Goal: Information Seeking & Learning: Check status

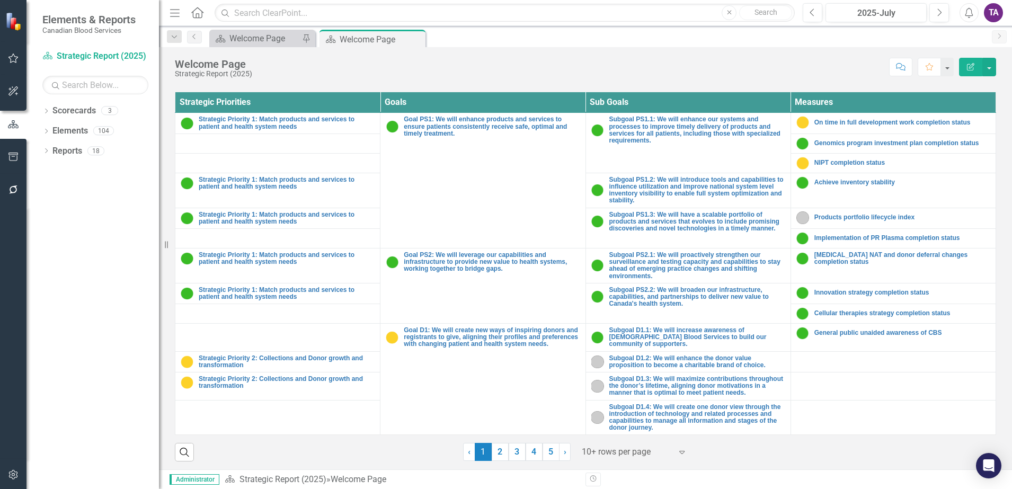
scroll to position [388, 0]
click at [82, 109] on link "Scorecards" at bounding box center [73, 111] width 43 height 12
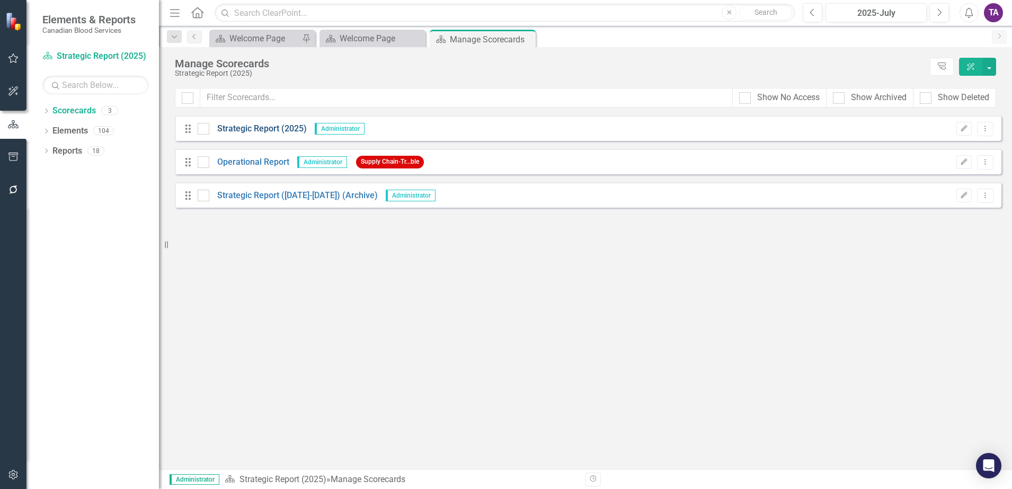
click at [229, 127] on link "Strategic Report (2025)" at bounding box center [257, 129] width 97 height 12
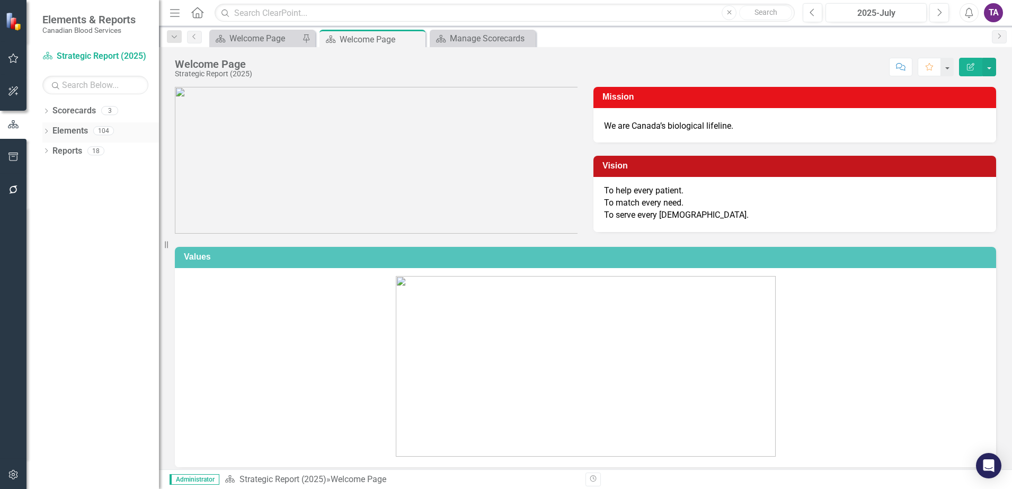
click at [79, 128] on link "Elements" at bounding box center [70, 131] width 36 height 12
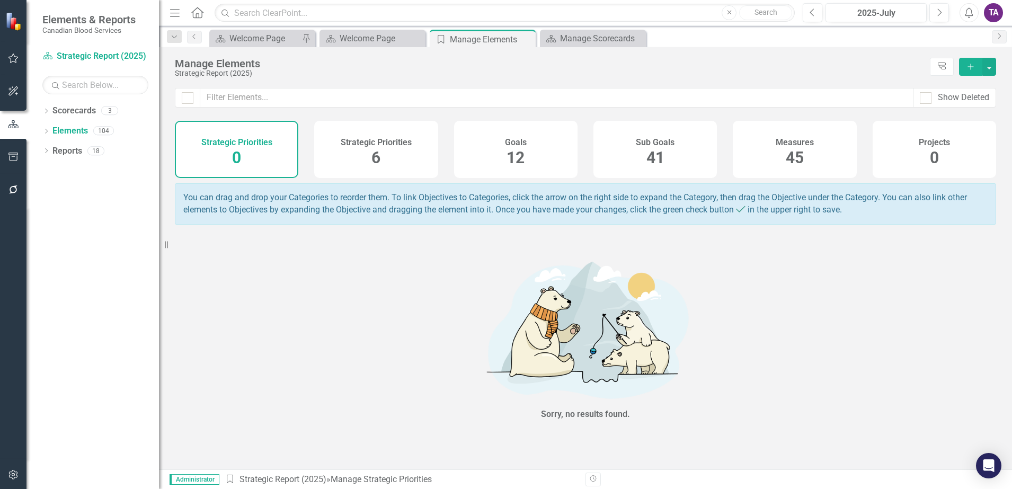
click at [790, 159] on span "45" at bounding box center [795, 157] width 18 height 19
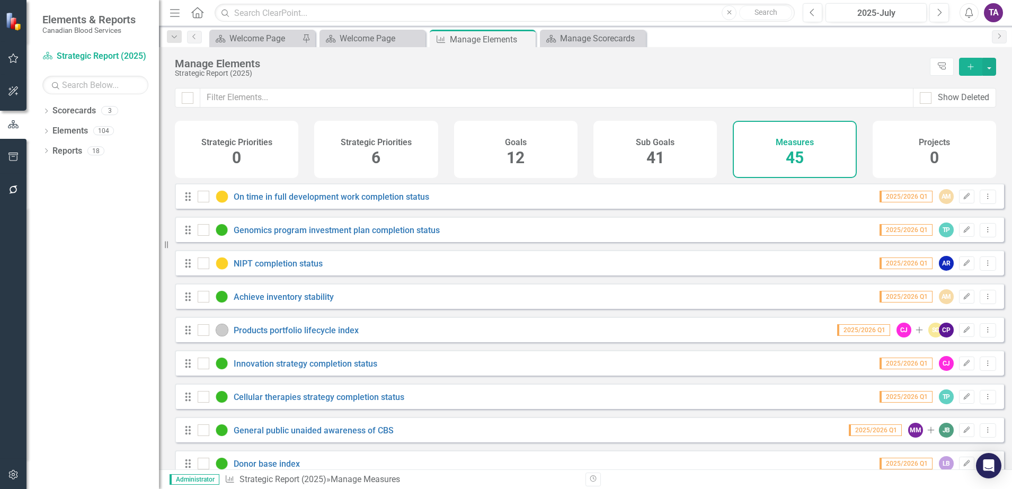
checkbox input "false"
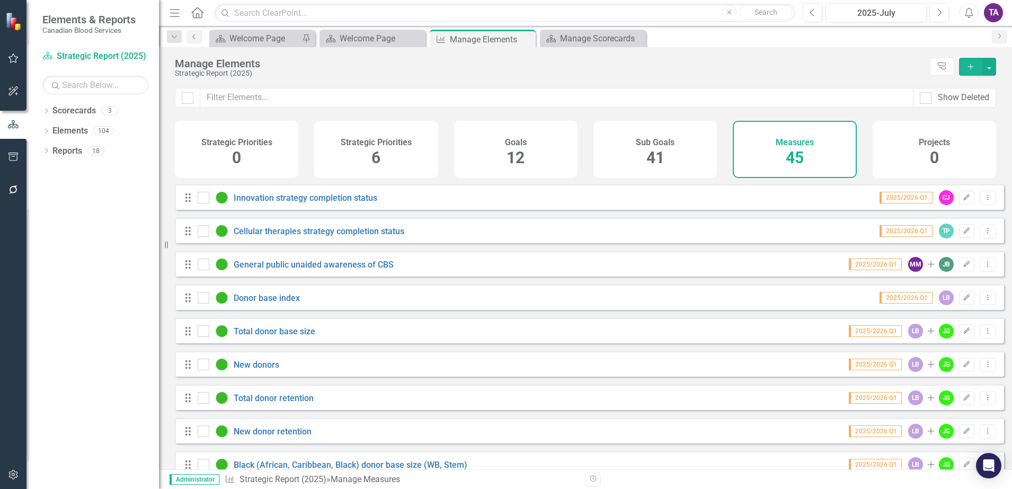
scroll to position [199, 0]
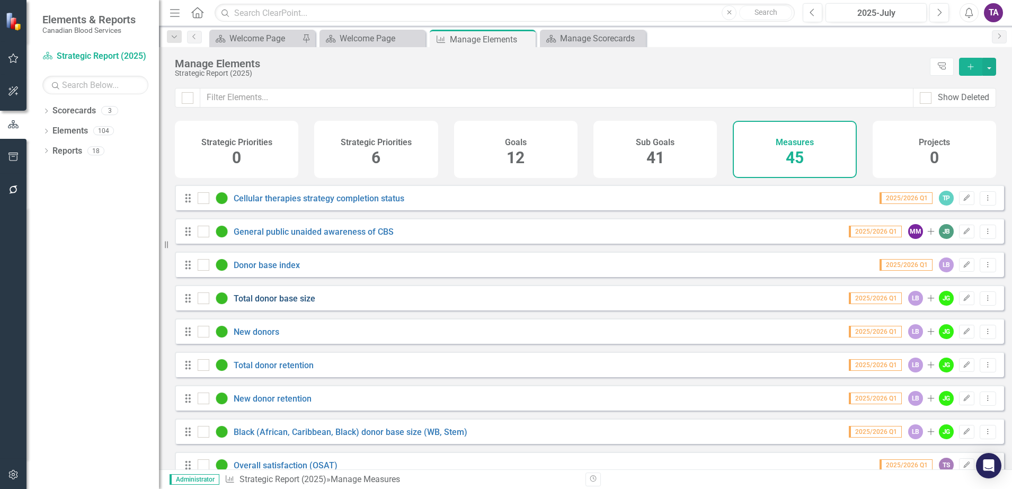
click at [270, 304] on link "Total donor base size" at bounding box center [275, 299] width 82 height 10
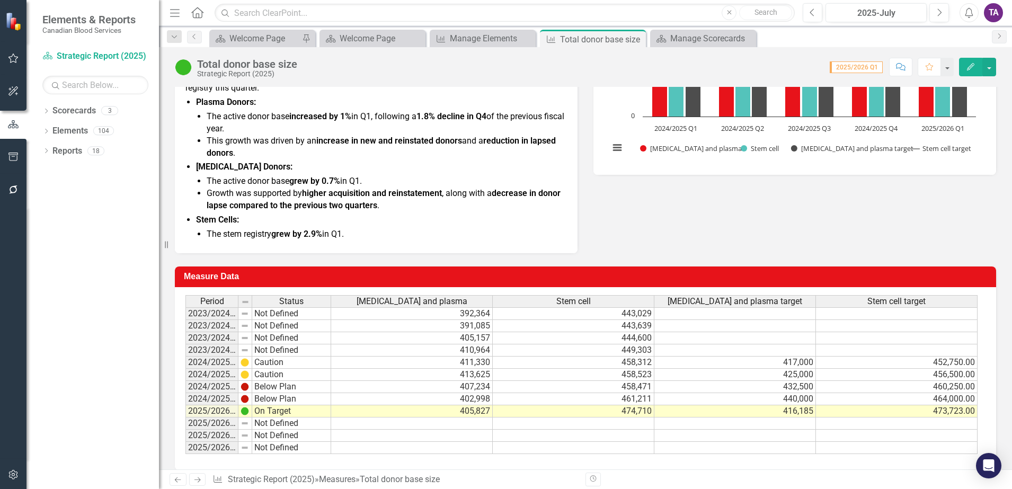
scroll to position [292, 0]
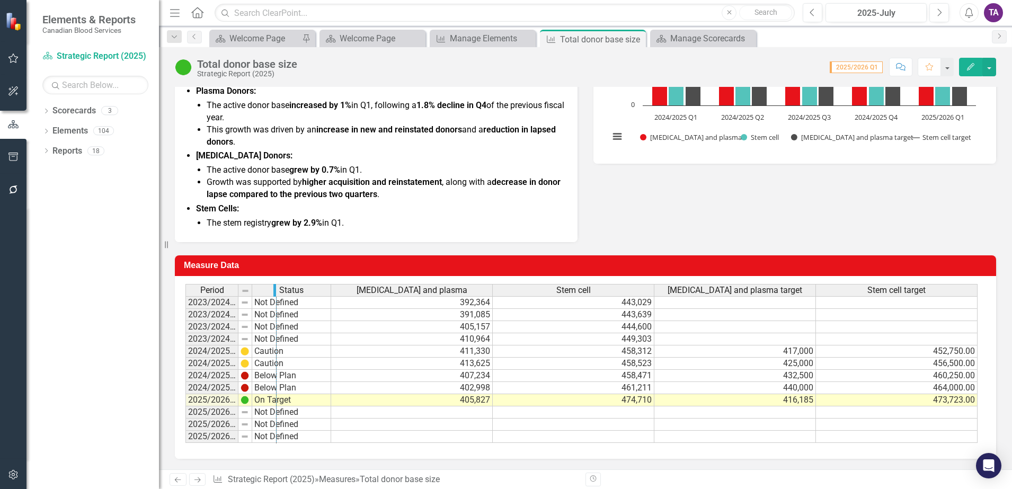
drag, startPoint x: 236, startPoint y: 289, endPoint x: 274, endPoint y: 292, distance: 38.3
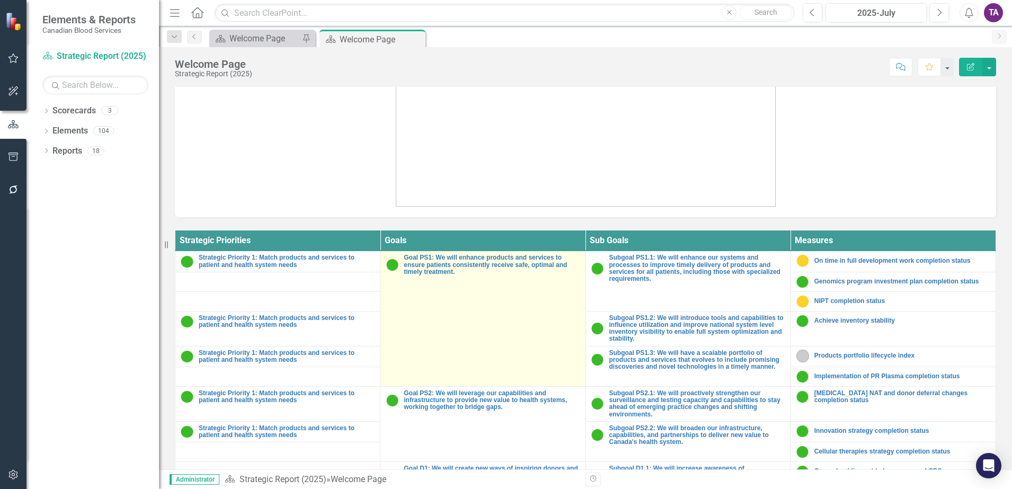
scroll to position [251, 0]
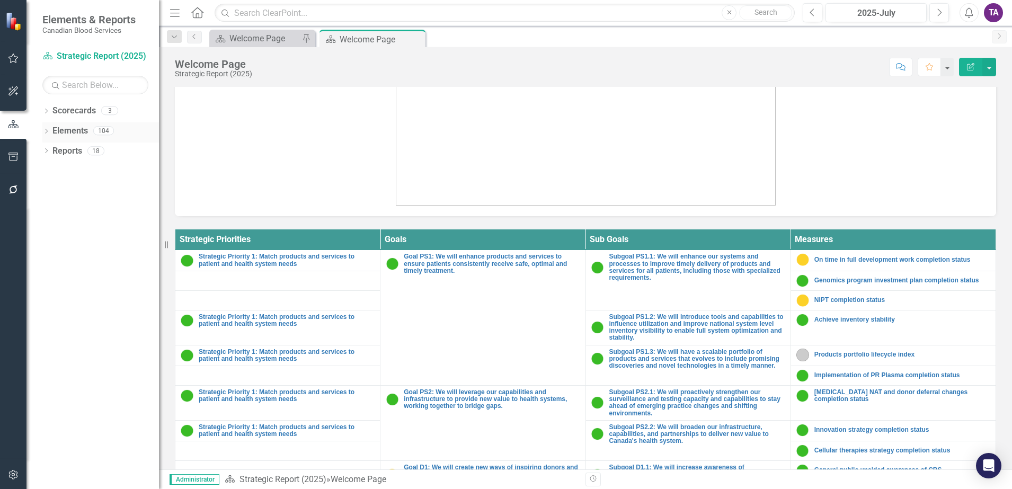
click at [80, 129] on link "Elements" at bounding box center [70, 131] width 36 height 12
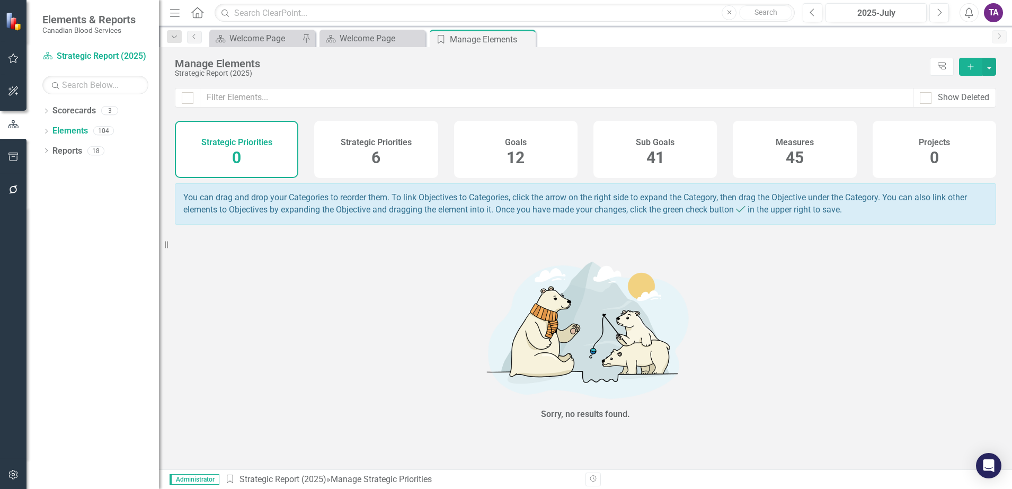
click at [799, 165] on span "45" at bounding box center [795, 157] width 18 height 19
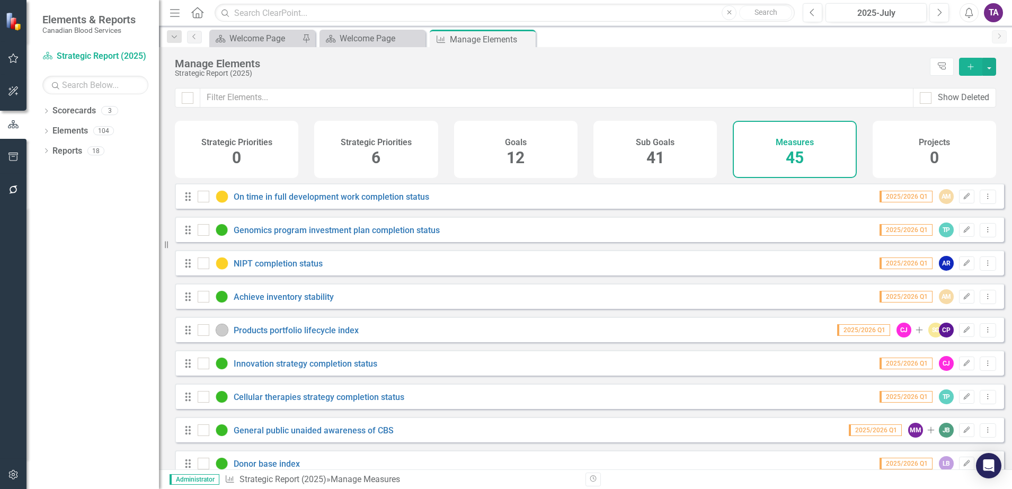
checkbox input "false"
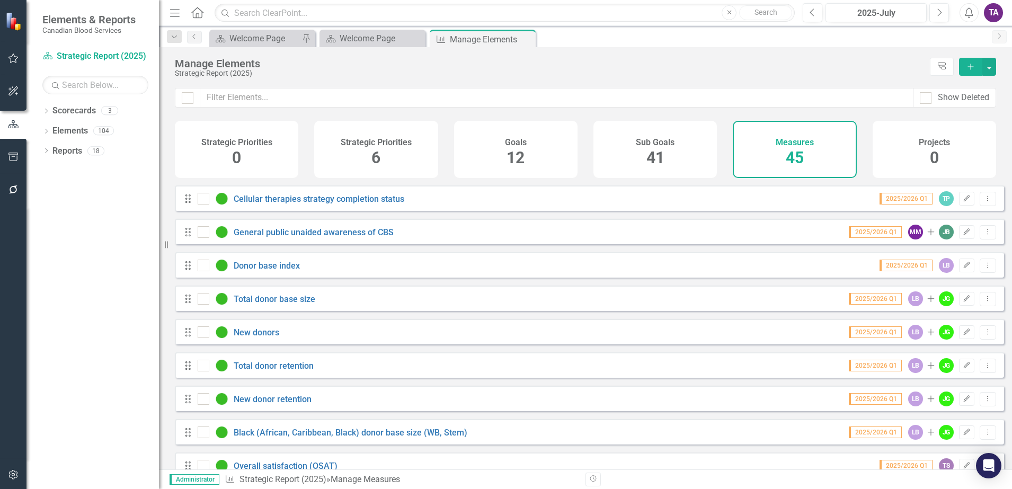
scroll to position [199, 0]
click at [283, 304] on link "Total donor base size" at bounding box center [275, 299] width 82 height 10
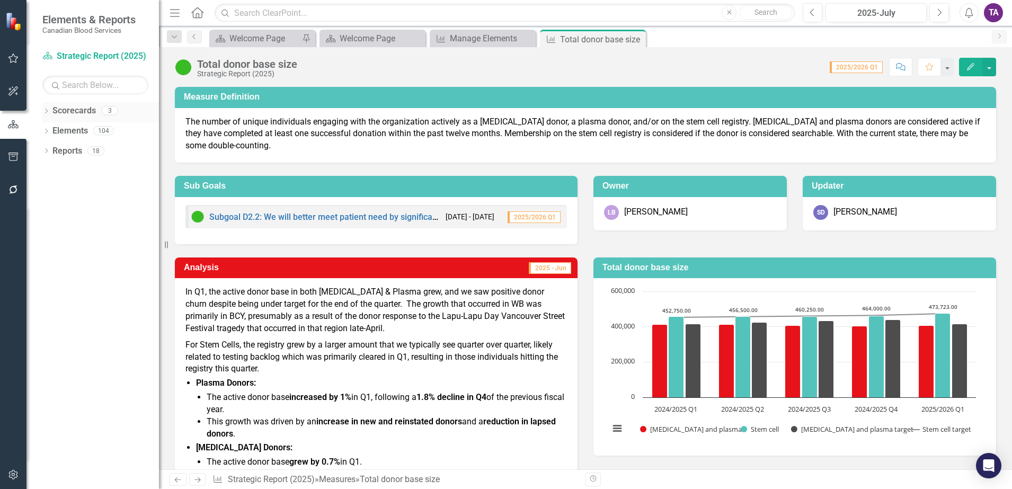
click at [45, 113] on icon "Dropdown" at bounding box center [45, 112] width 7 height 6
click at [73, 193] on link "Elements" at bounding box center [70, 191] width 36 height 12
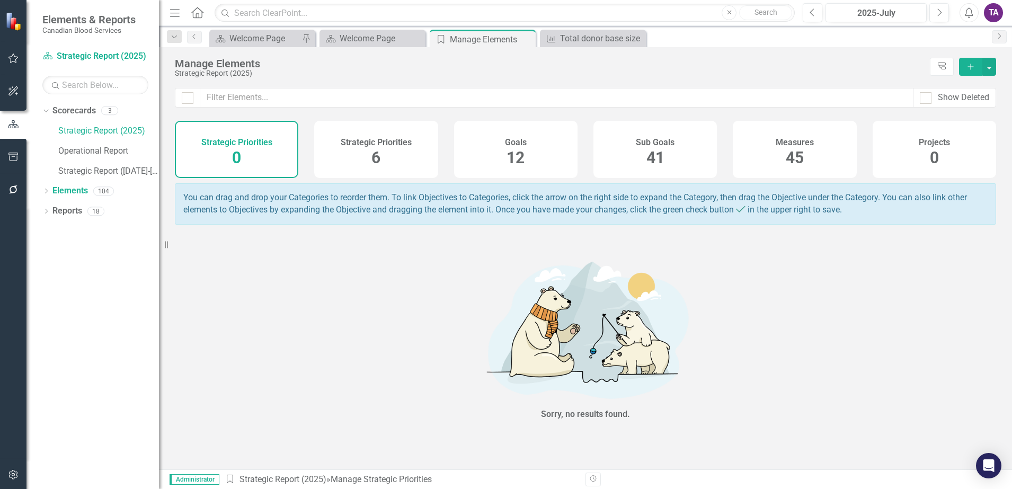
click at [804, 155] on div "Measures 45" at bounding box center [794, 149] width 123 height 57
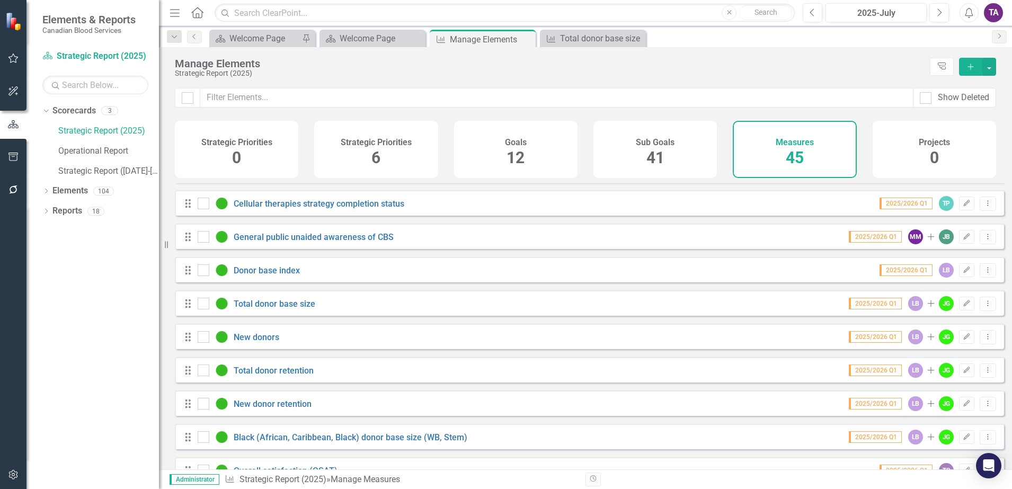
scroll to position [199, 0]
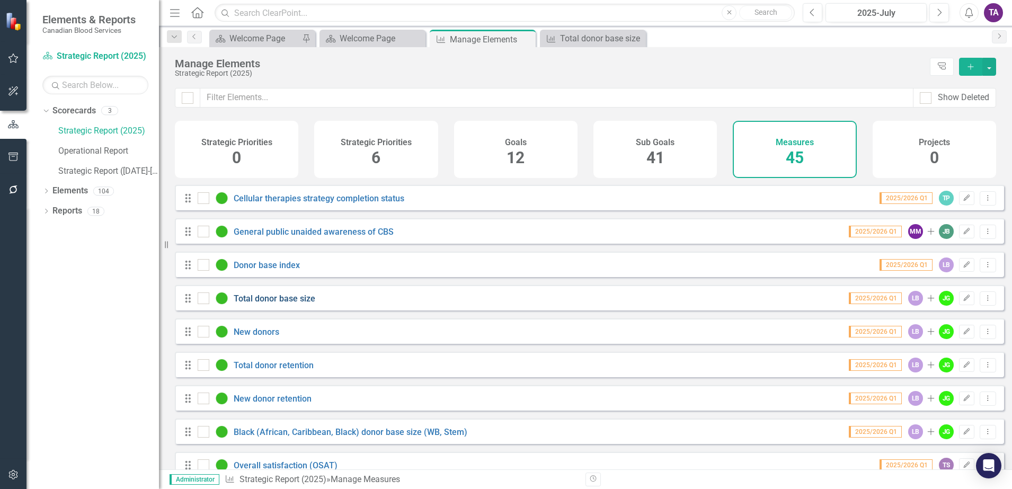
click at [271, 304] on link "Total donor base size" at bounding box center [275, 299] width 82 height 10
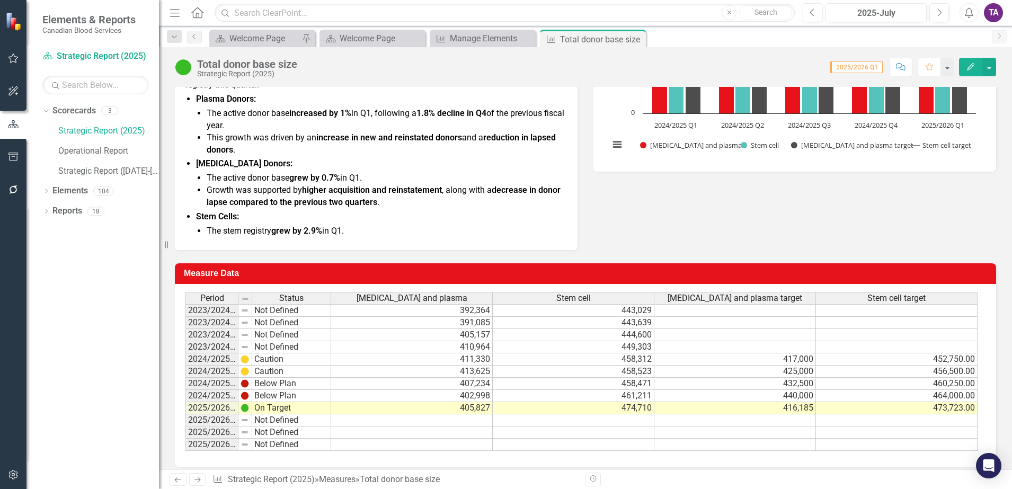
scroll to position [292, 0]
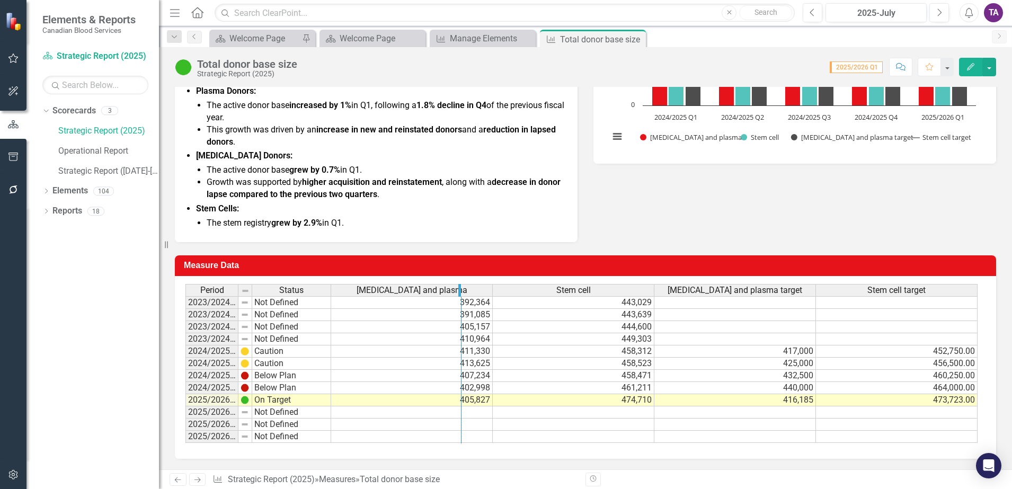
drag, startPoint x: 490, startPoint y: 291, endPoint x: 457, endPoint y: 292, distance: 33.4
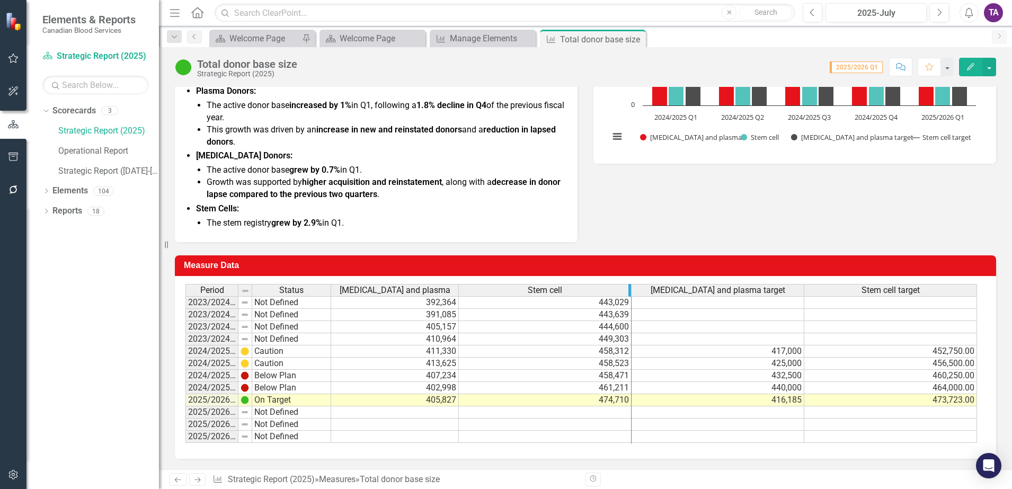
drag, startPoint x: 629, startPoint y: 292, endPoint x: 588, endPoint y: 292, distance: 41.3
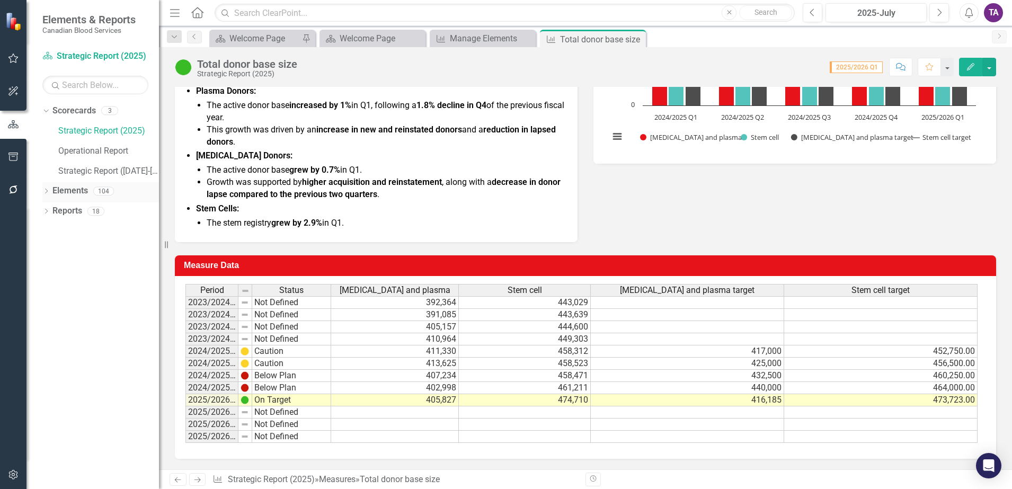
click at [81, 193] on link "Elements" at bounding box center [70, 191] width 36 height 12
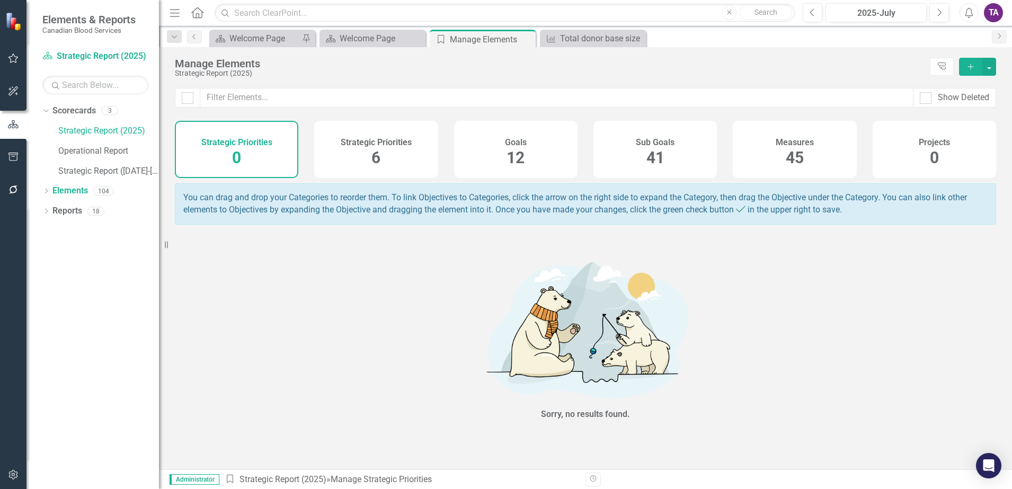
click at [801, 156] on span "45" at bounding box center [795, 157] width 18 height 19
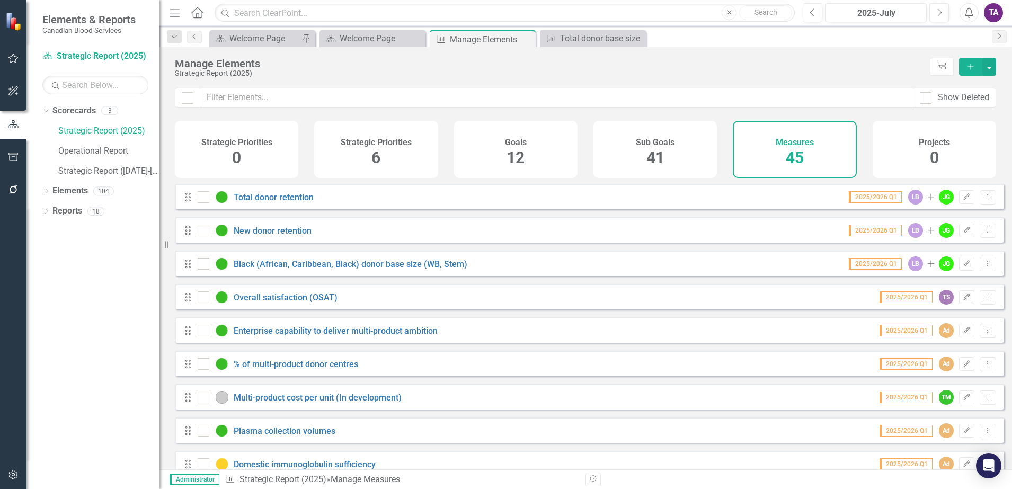
scroll to position [397, 0]
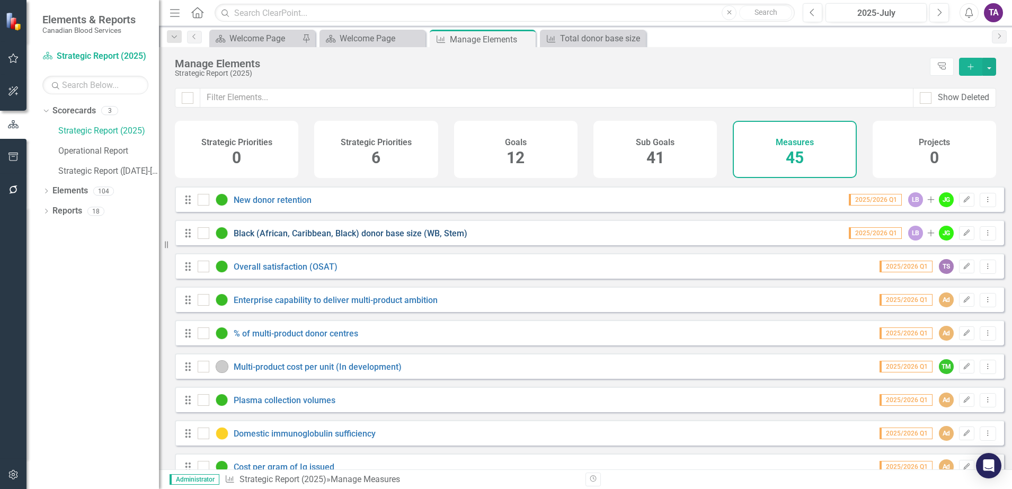
click at [349, 238] on link "Black (African, Caribbean, Black) donor base size (WB, Stem)" at bounding box center [351, 233] width 234 height 10
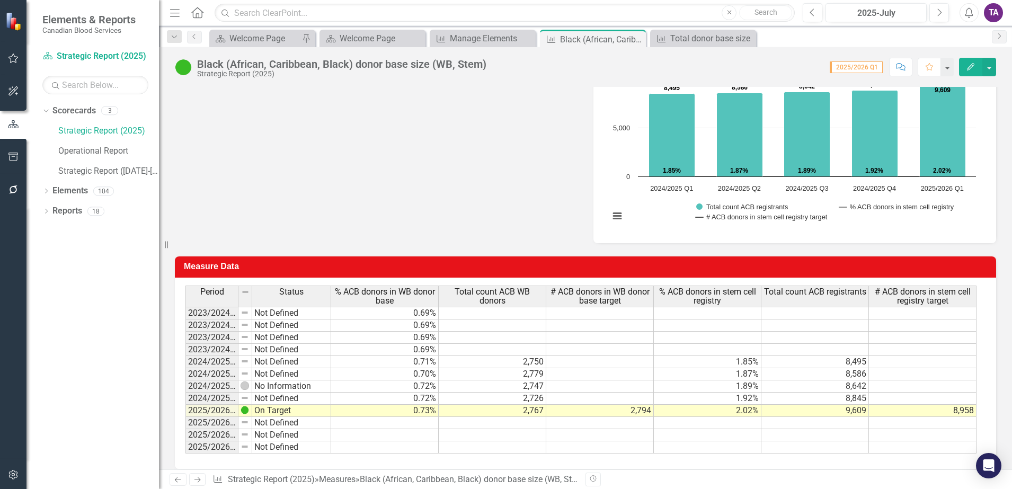
scroll to position [427, 0]
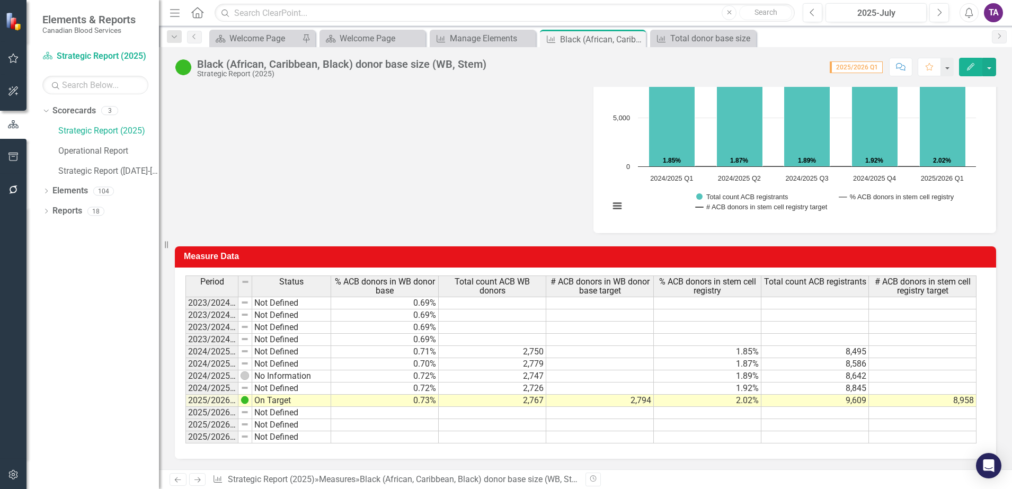
click at [562, 294] on span "# ACB donors in WB donor base target" at bounding box center [599, 286] width 103 height 19
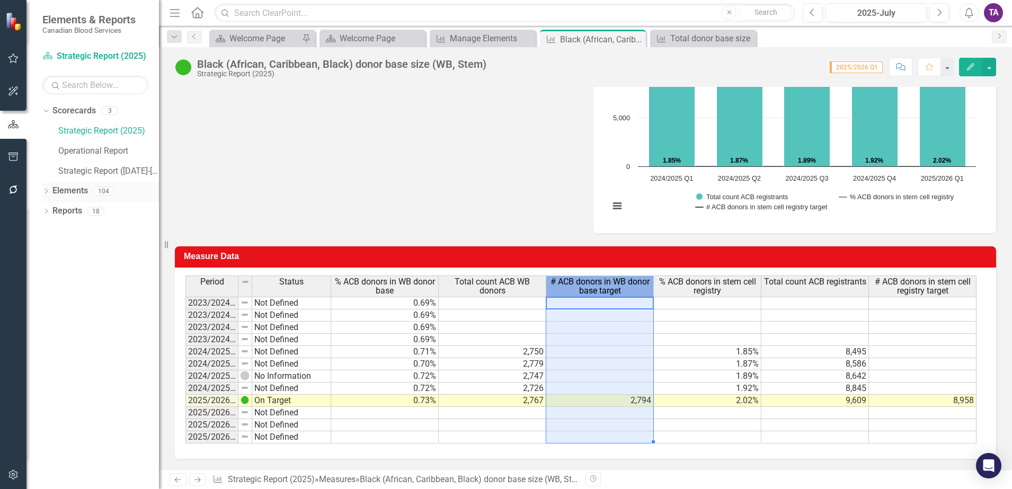
click at [82, 187] on link "Elements" at bounding box center [70, 191] width 36 height 12
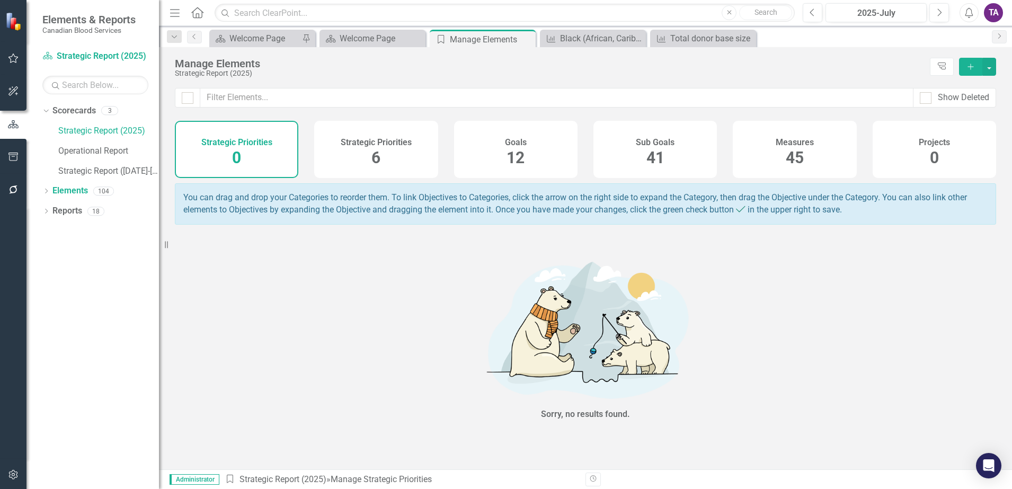
click at [793, 156] on span "45" at bounding box center [795, 157] width 18 height 19
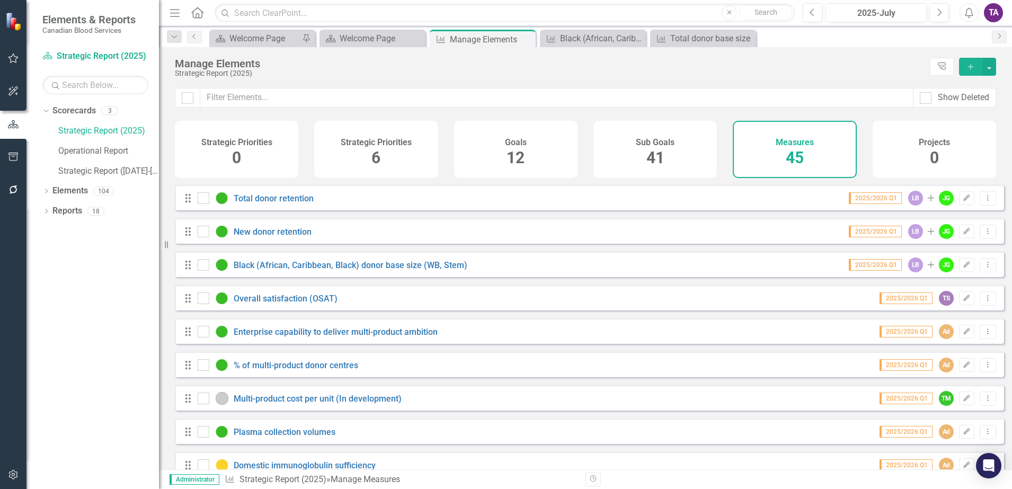
scroll to position [397, 0]
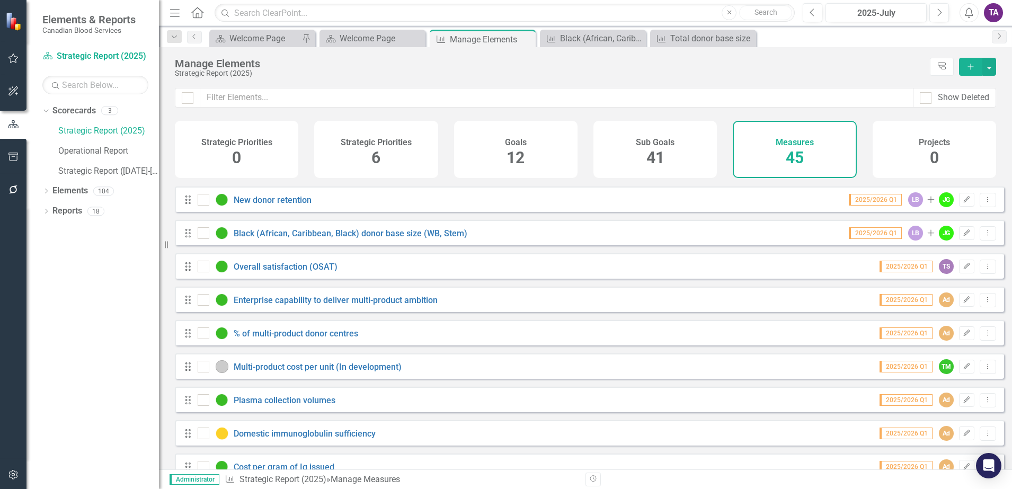
click at [292, 406] on div "Plasma collection volumes" at bounding box center [268, 400] width 140 height 13
click at [291, 405] on link "Plasma collection volumes" at bounding box center [285, 400] width 102 height 10
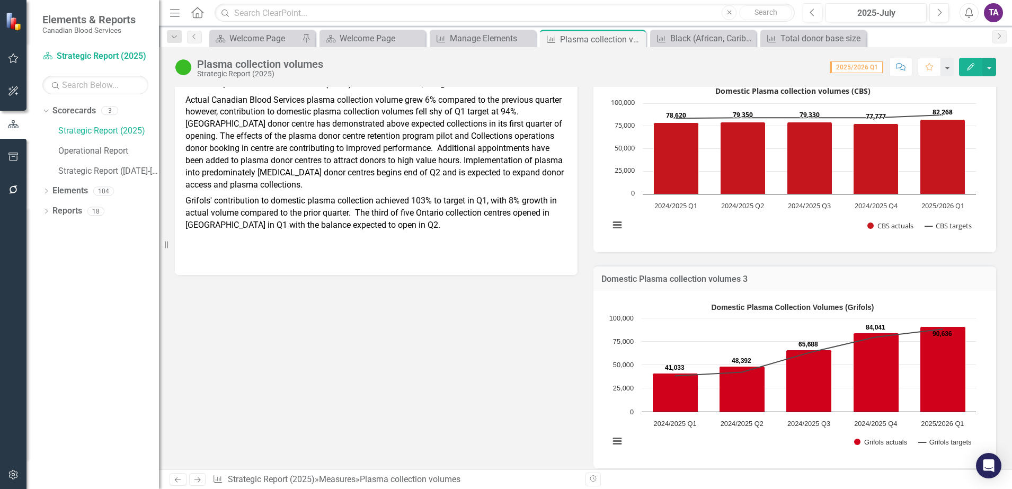
scroll to position [411, 0]
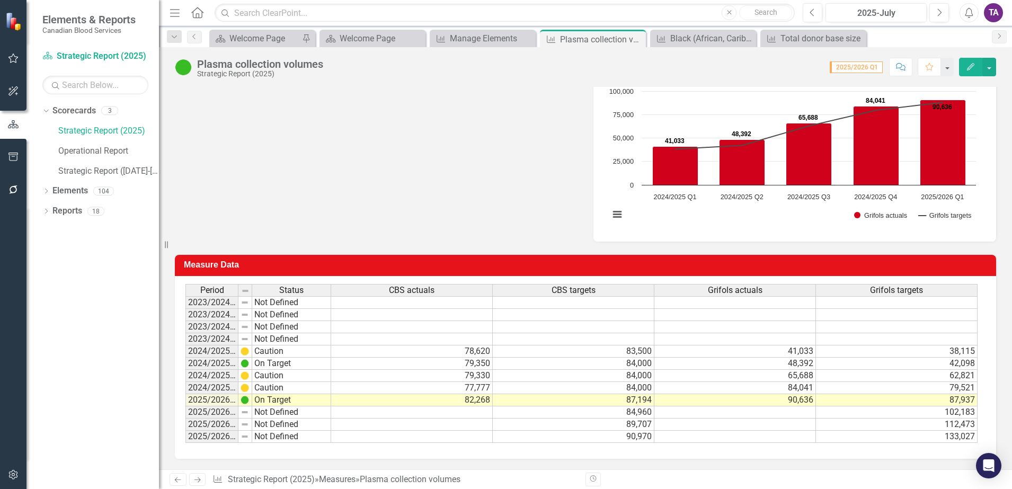
click at [241, 287] on img at bounding box center [245, 291] width 8 height 8
drag, startPoint x: 236, startPoint y: 291, endPoint x: 320, endPoint y: 315, distance: 87.1
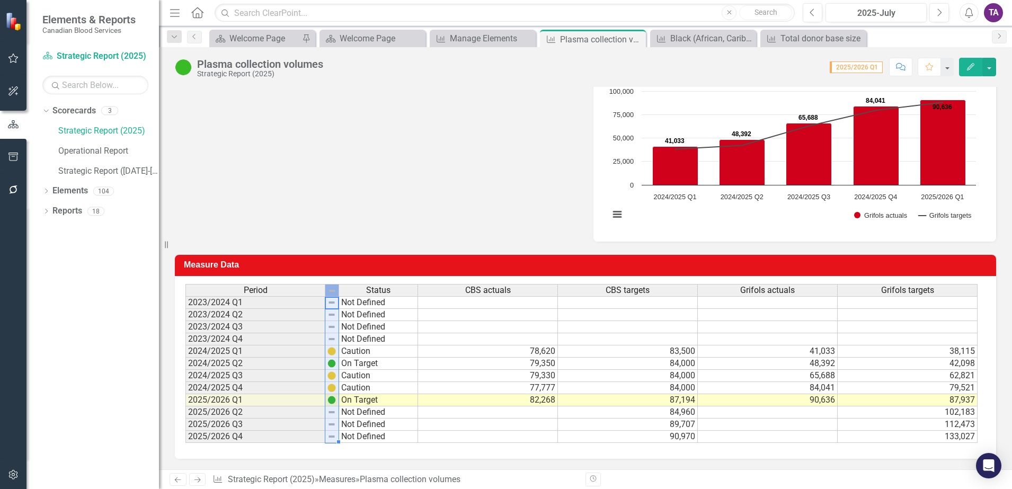
click at [185, 406] on div "Period Status 2023/2024 Q1 Not Defined 2023/2024 Q2 Not Defined 2023/2024 Q3 No…" at bounding box center [185, 363] width 0 height 159
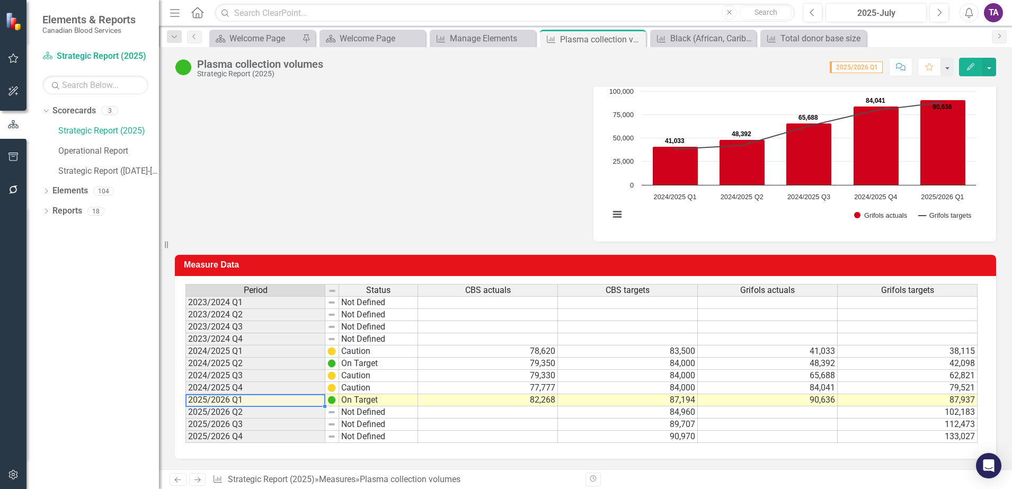
click at [194, 398] on td "2025/2026 Q1" at bounding box center [255, 400] width 140 height 12
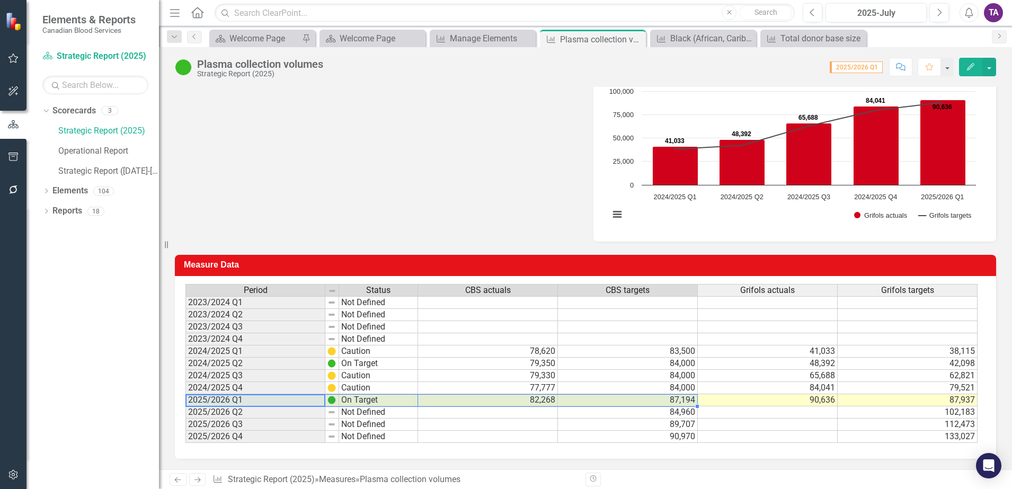
drag, startPoint x: 231, startPoint y: 397, endPoint x: 637, endPoint y: 401, distance: 405.9
click at [637, 401] on div "Period Status CBS actuals CBS targets Grifols actuals Grifols targets 2023/2024…" at bounding box center [581, 363] width 792 height 159
click at [69, 188] on link "Elements" at bounding box center [70, 191] width 36 height 12
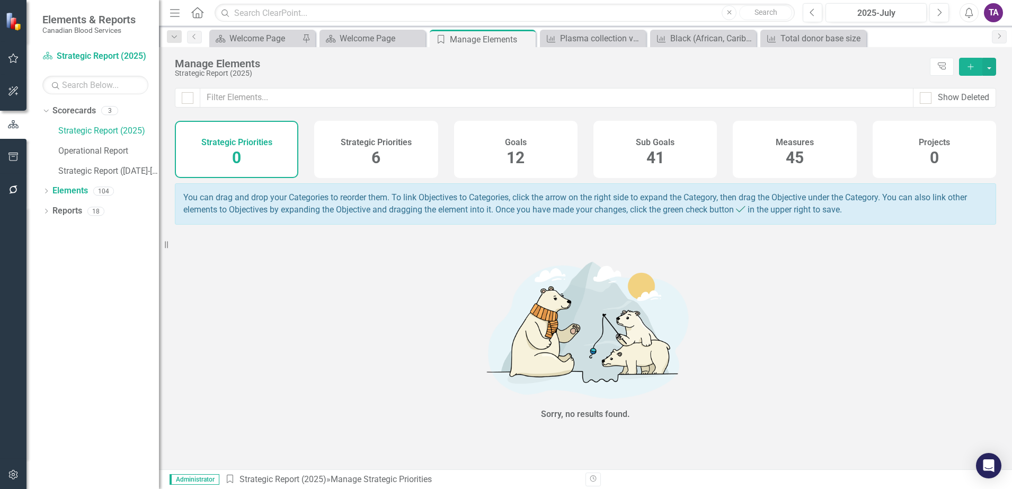
click at [780, 161] on div "Measures 45" at bounding box center [794, 149] width 123 height 57
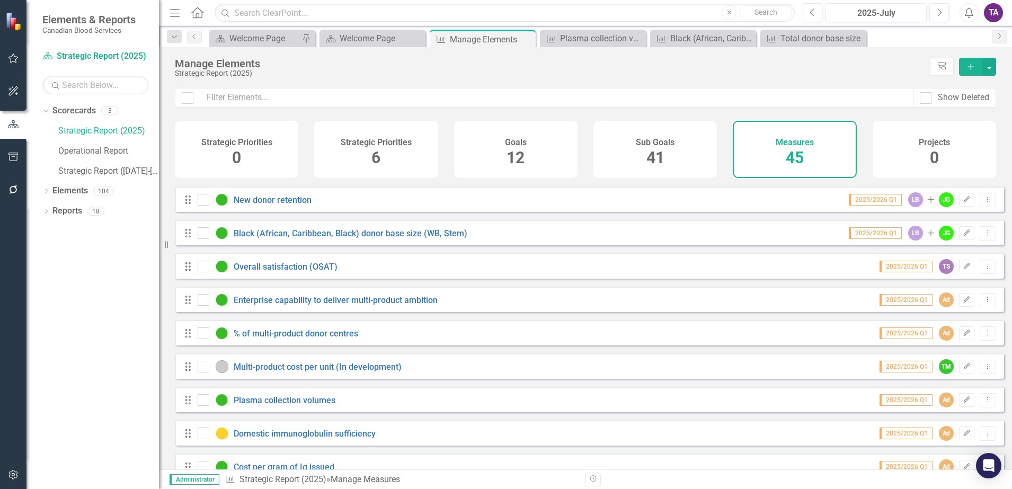
scroll to position [464, 0]
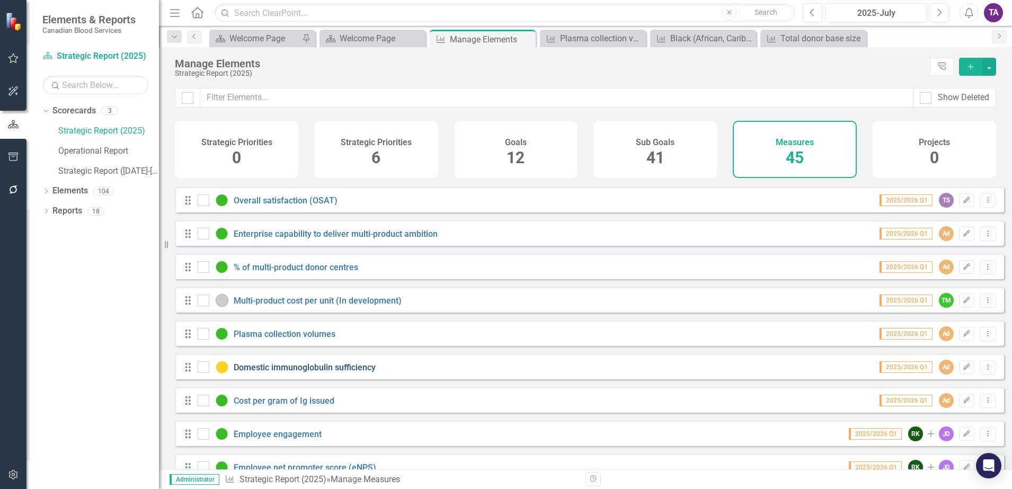
click at [347, 373] on link "Domestic immunoglobulin sufficiency" at bounding box center [305, 367] width 142 height 10
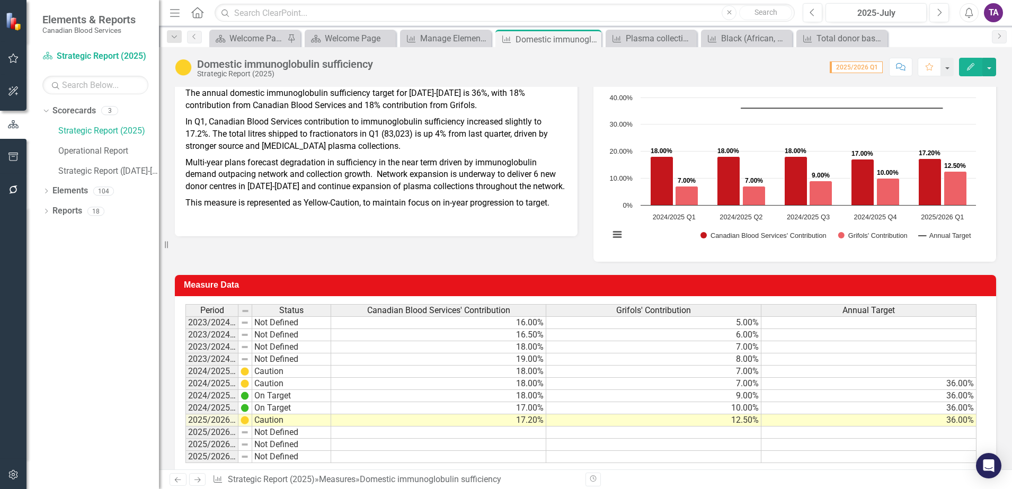
scroll to position [219, 0]
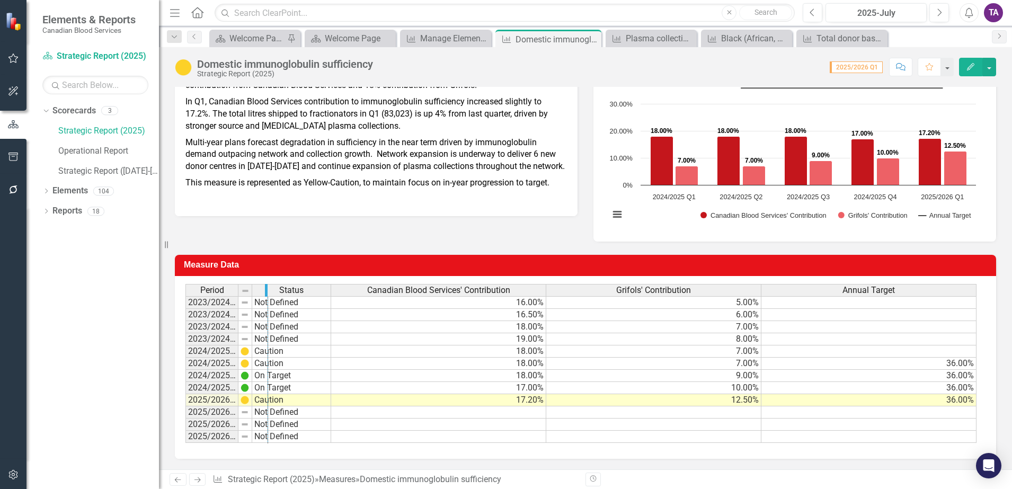
drag, startPoint x: 237, startPoint y: 290, endPoint x: 269, endPoint y: 289, distance: 32.3
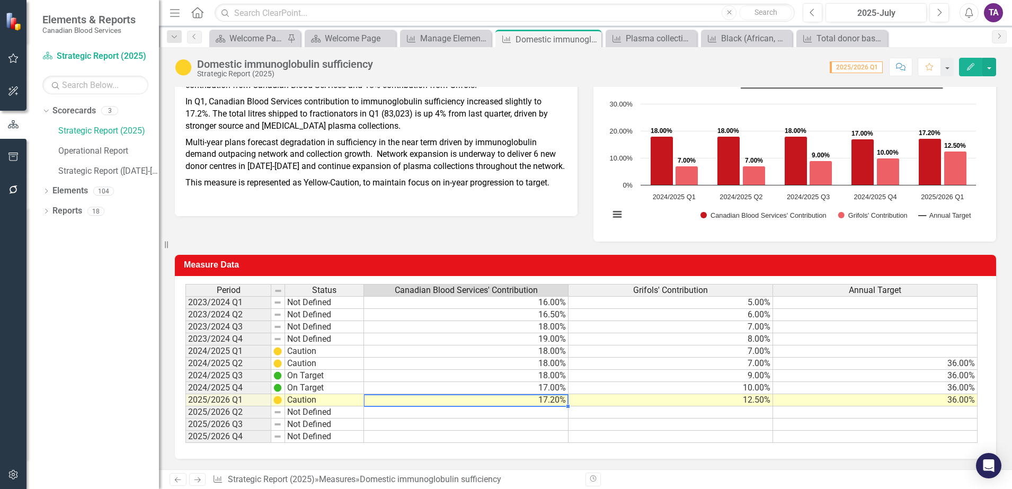
click at [560, 403] on td "17.20%" at bounding box center [466, 400] width 205 height 12
click at [47, 191] on icon "Dropdown" at bounding box center [45, 192] width 7 height 6
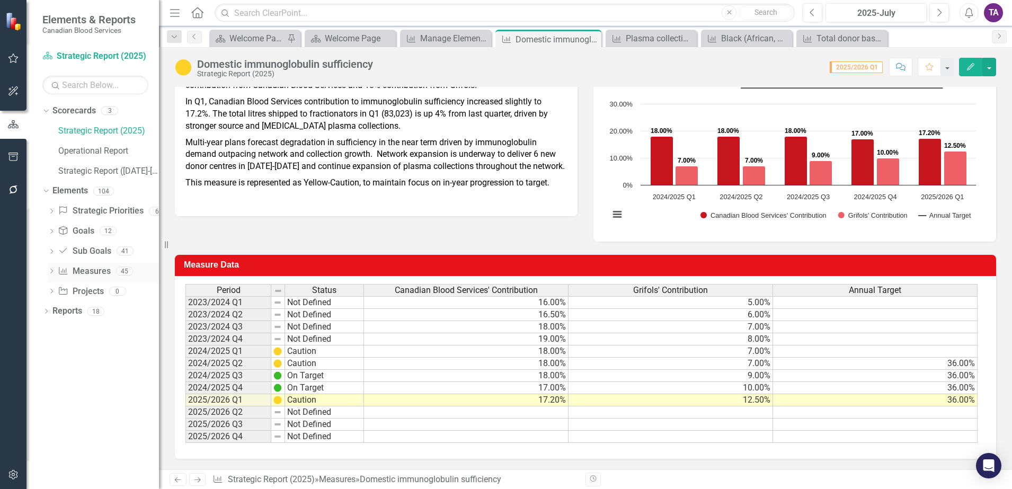
click at [87, 271] on link "Measure Measures" at bounding box center [84, 271] width 52 height 12
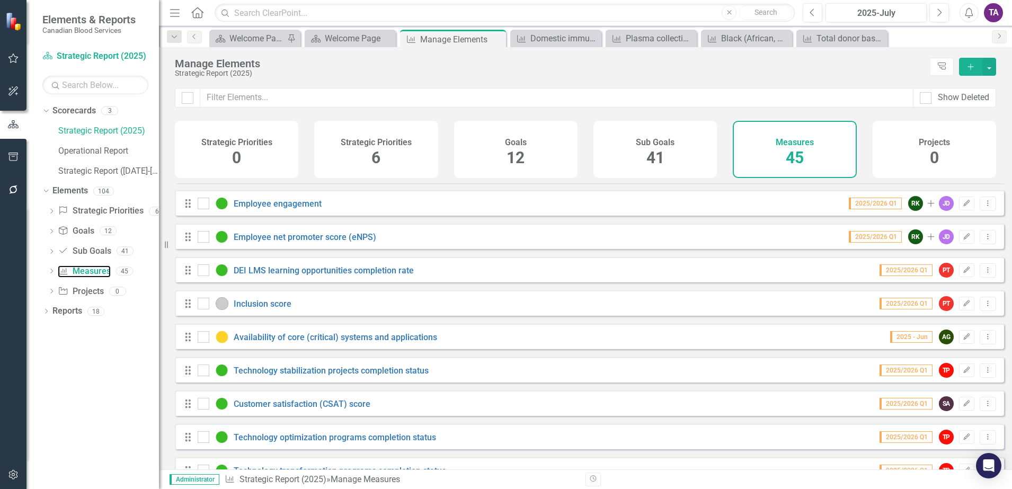
scroll to position [662, 0]
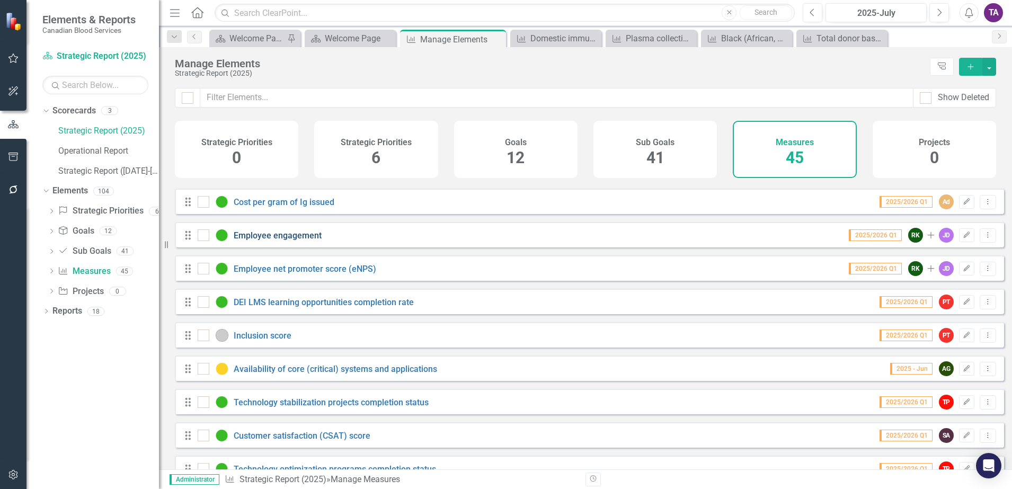
click at [298, 241] on link "Employee engagement" at bounding box center [278, 235] width 88 height 10
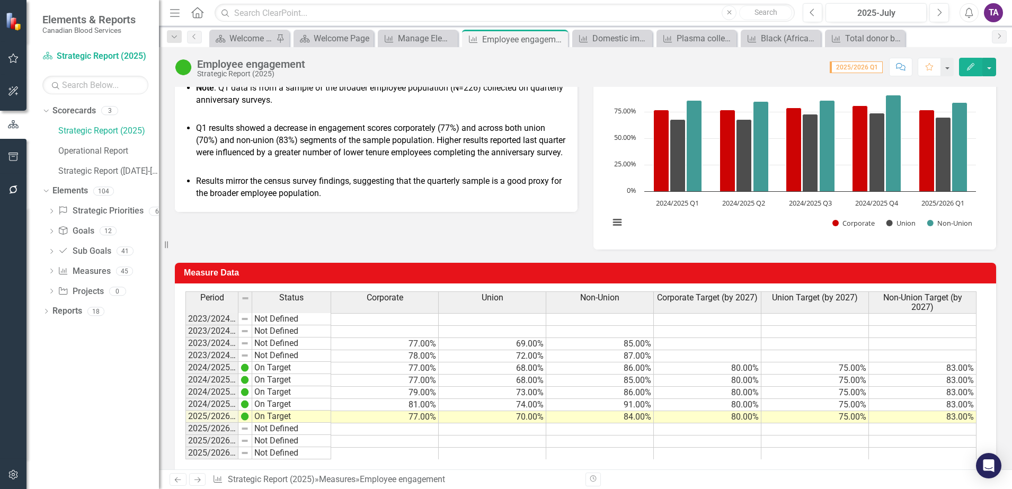
scroll to position [198, 0]
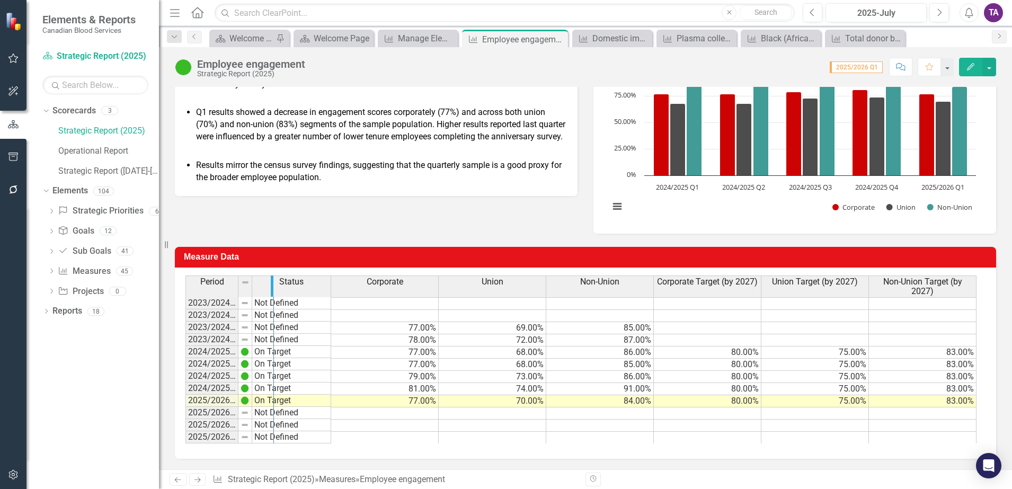
drag, startPoint x: 237, startPoint y: 286, endPoint x: 272, endPoint y: 284, distance: 35.0
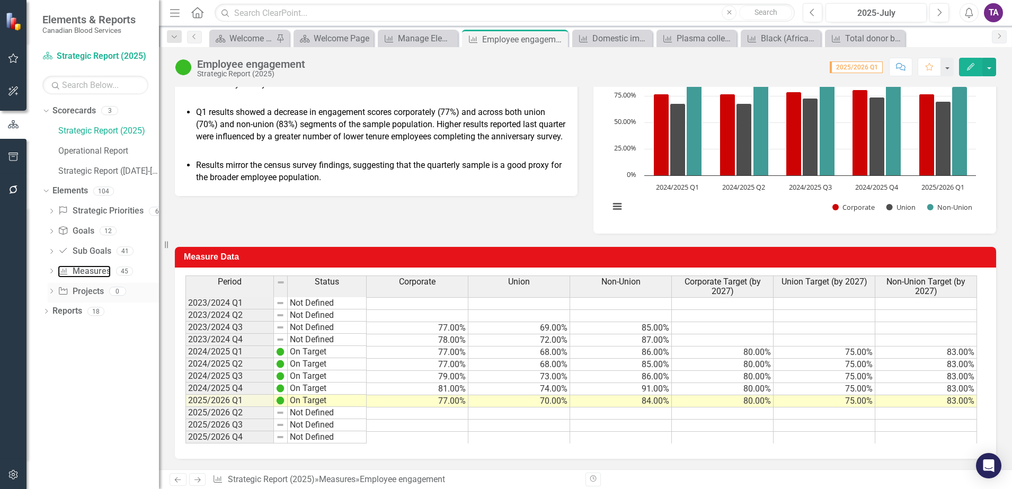
drag, startPoint x: 81, startPoint y: 273, endPoint x: 132, endPoint y: 297, distance: 56.9
click at [81, 273] on link "Measure Measures" at bounding box center [84, 271] width 52 height 12
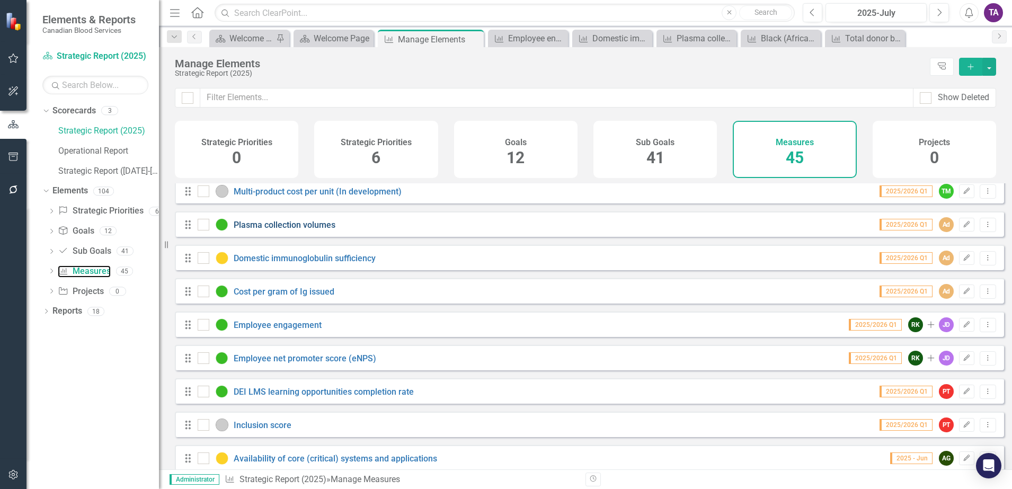
scroll to position [596, 0]
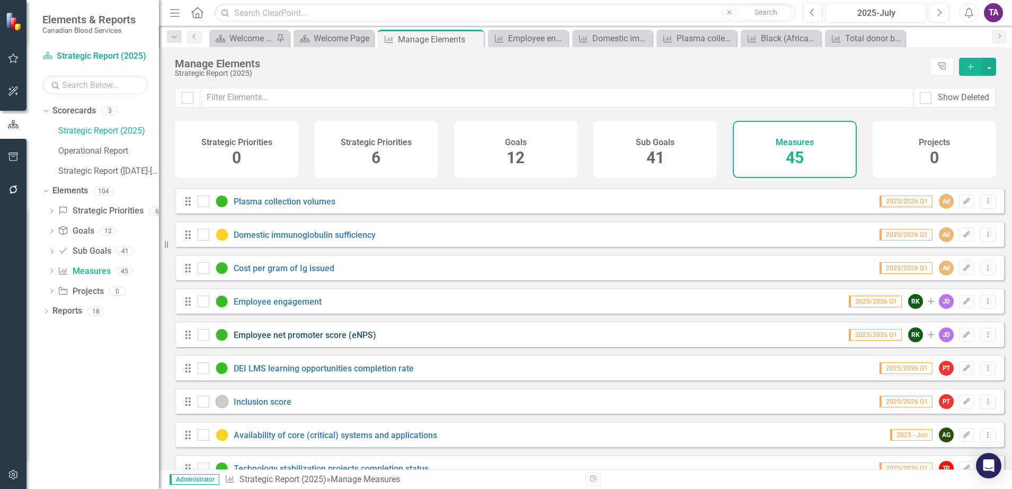
click at [309, 340] on link "Employee net promoter score (eNPS)" at bounding box center [305, 335] width 143 height 10
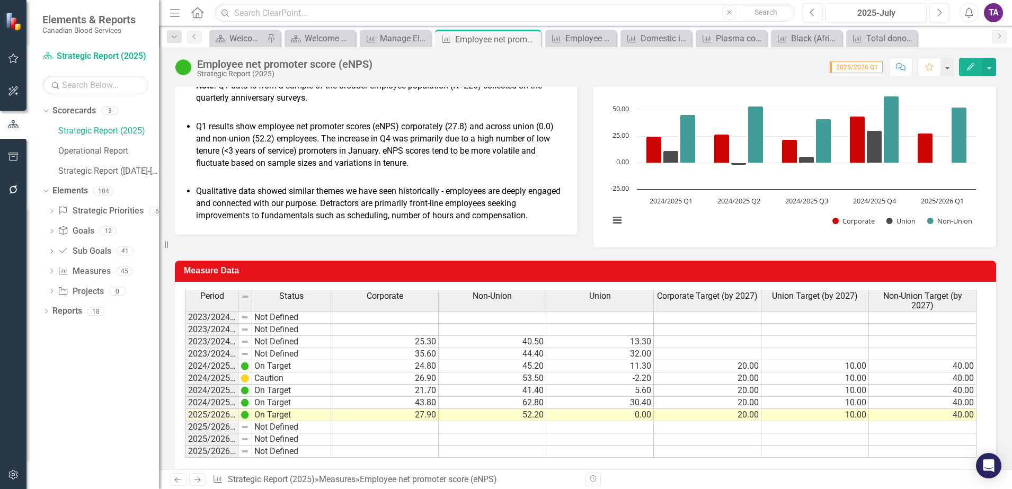
scroll to position [239, 0]
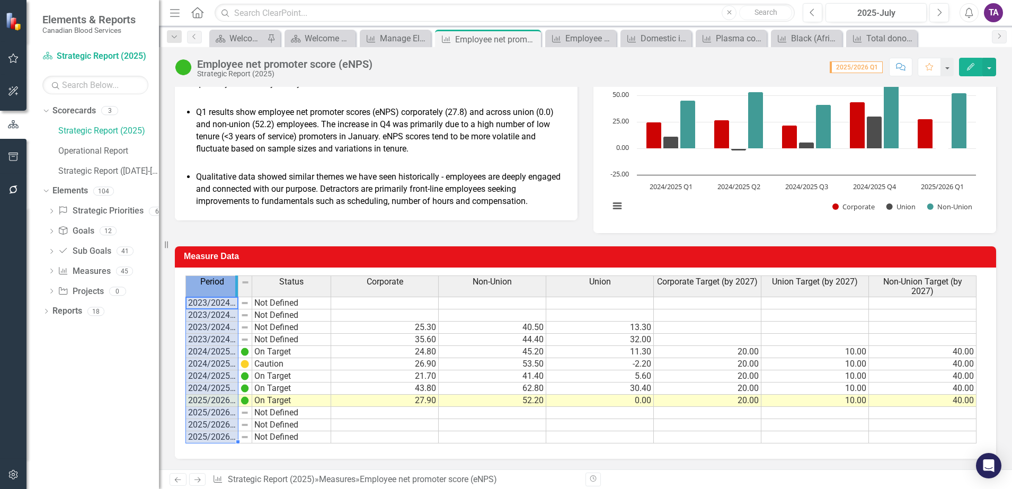
click at [238, 285] on th "Period" at bounding box center [211, 286] width 53 height 21
drag, startPoint x: 236, startPoint y: 285, endPoint x: 285, endPoint y: 294, distance: 49.1
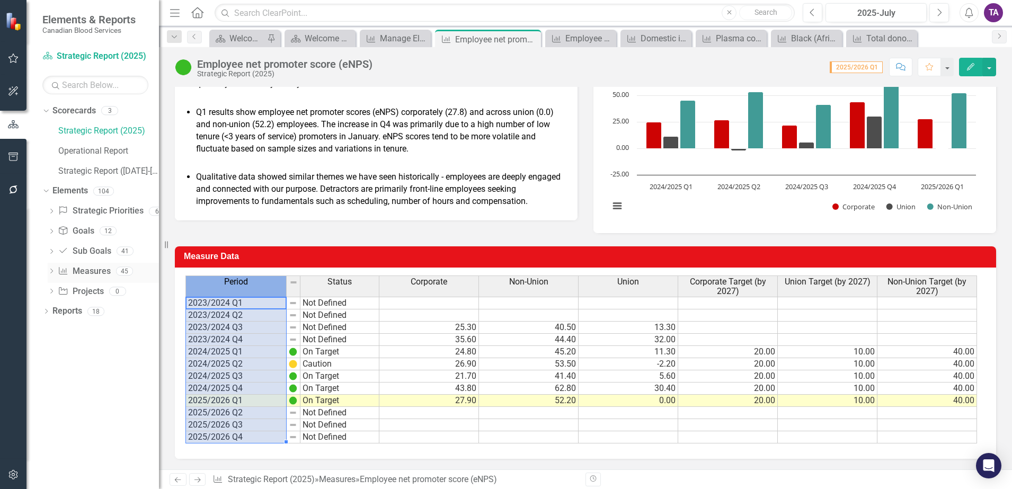
click at [91, 269] on link "Measure Measures" at bounding box center [84, 271] width 52 height 12
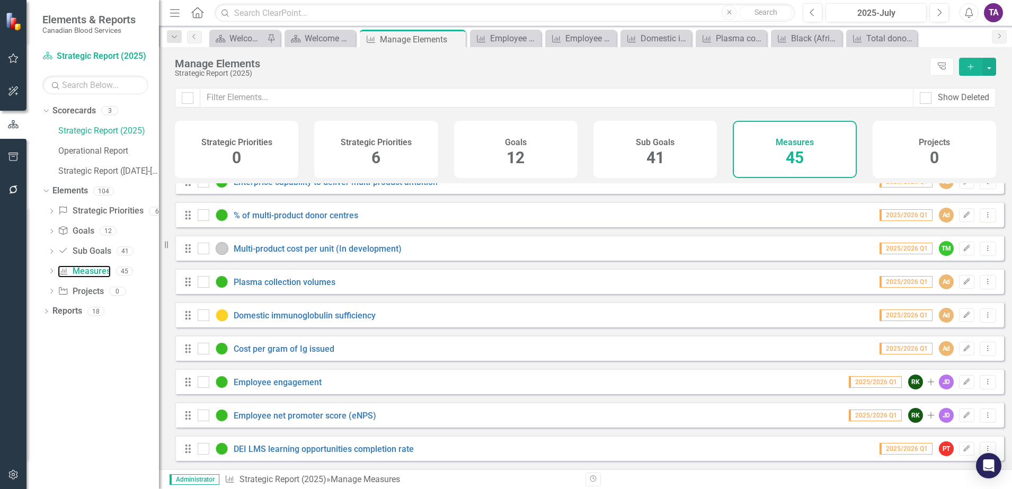
scroll to position [530, 0]
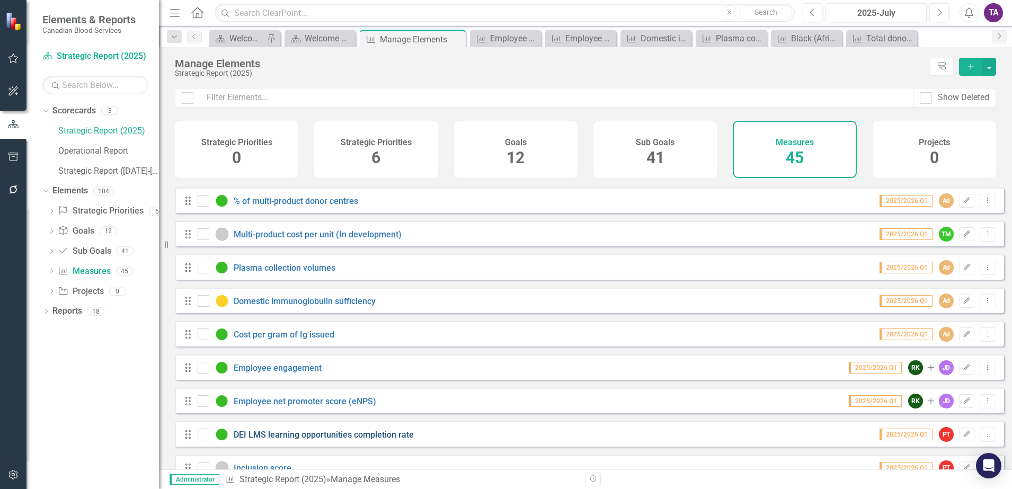
click at [329, 440] on link "DEI LMS learning opportunities completion rate" at bounding box center [324, 435] width 180 height 10
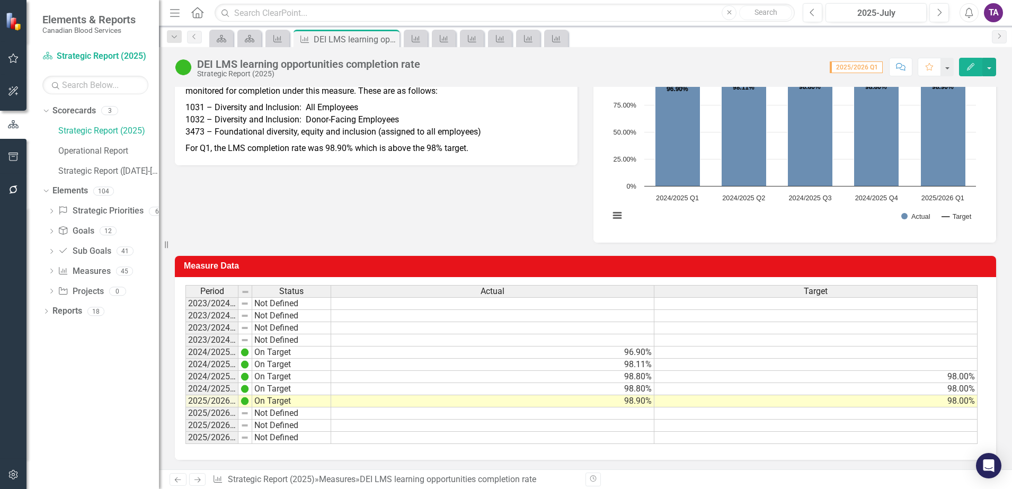
scroll to position [202, 0]
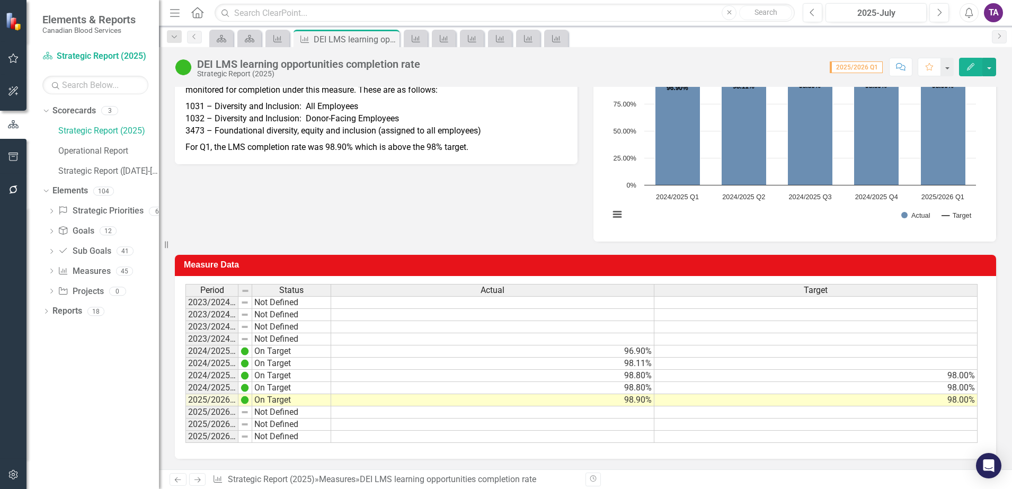
click at [768, 421] on td at bounding box center [815, 425] width 323 height 12
